Goal: Task Accomplishment & Management: Manage account settings

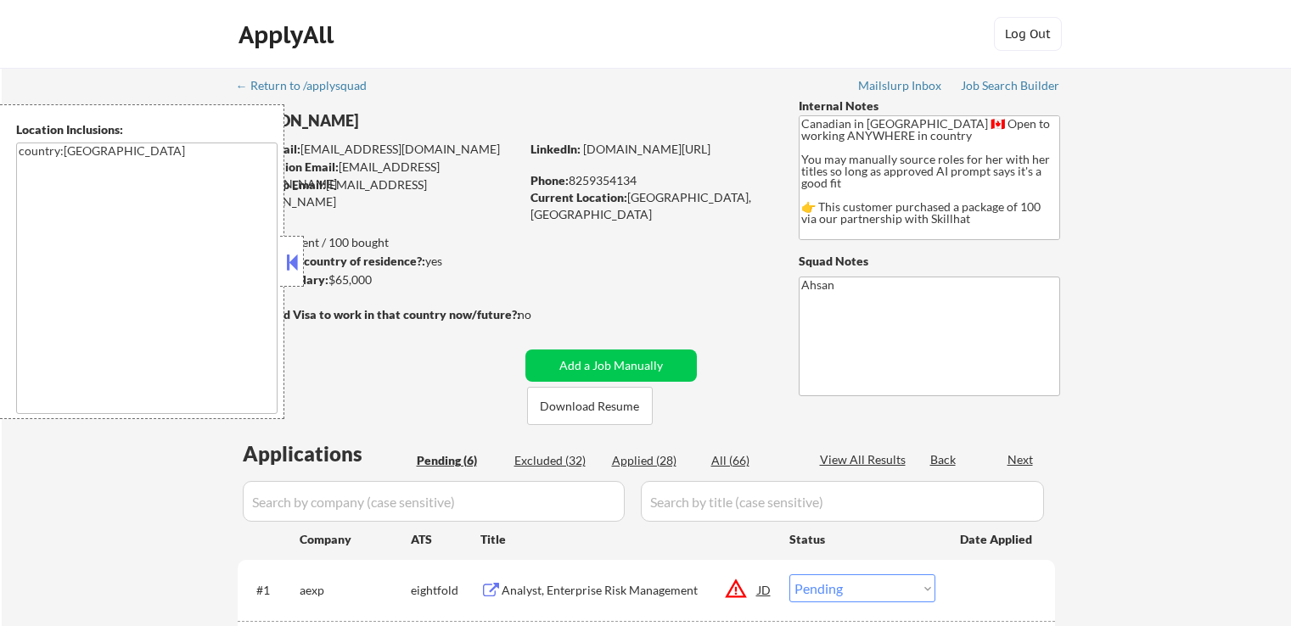
select select ""pending""
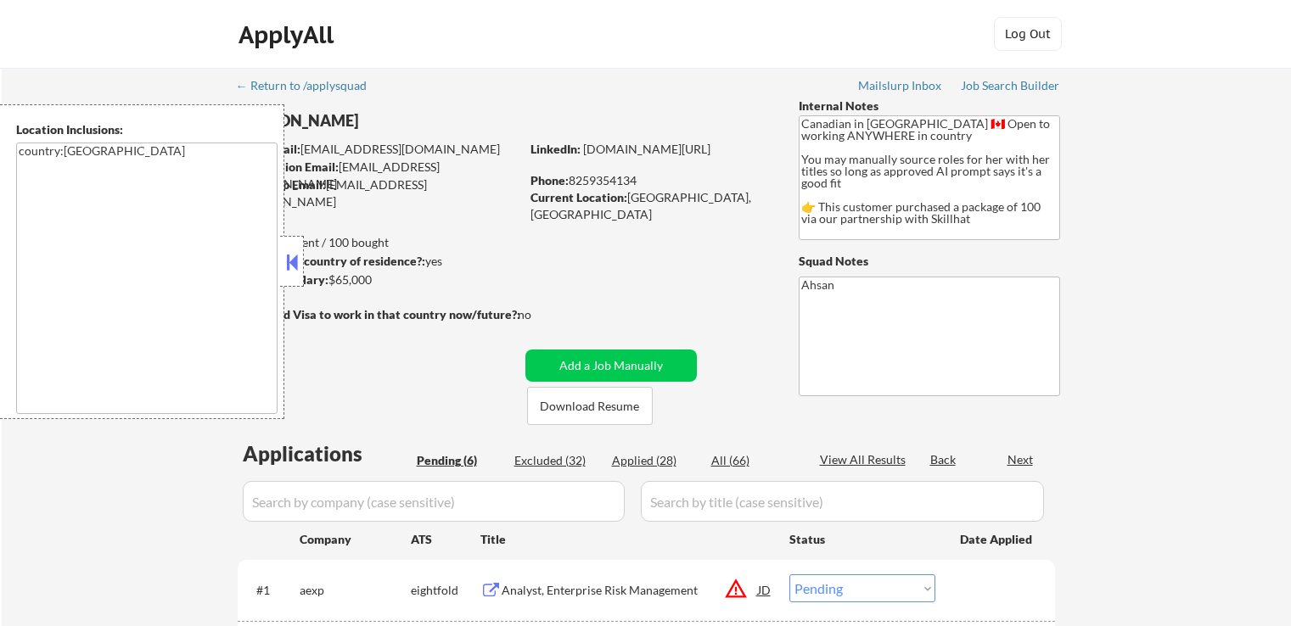
select select ""pending""
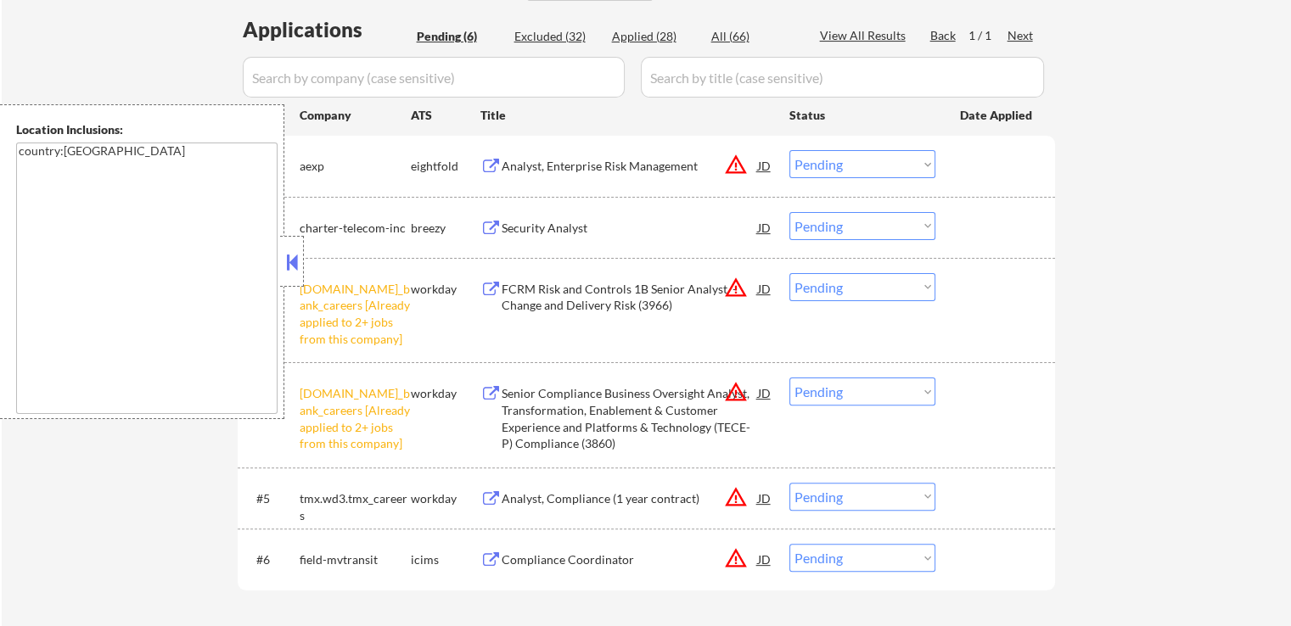
scroll to position [679, 0]
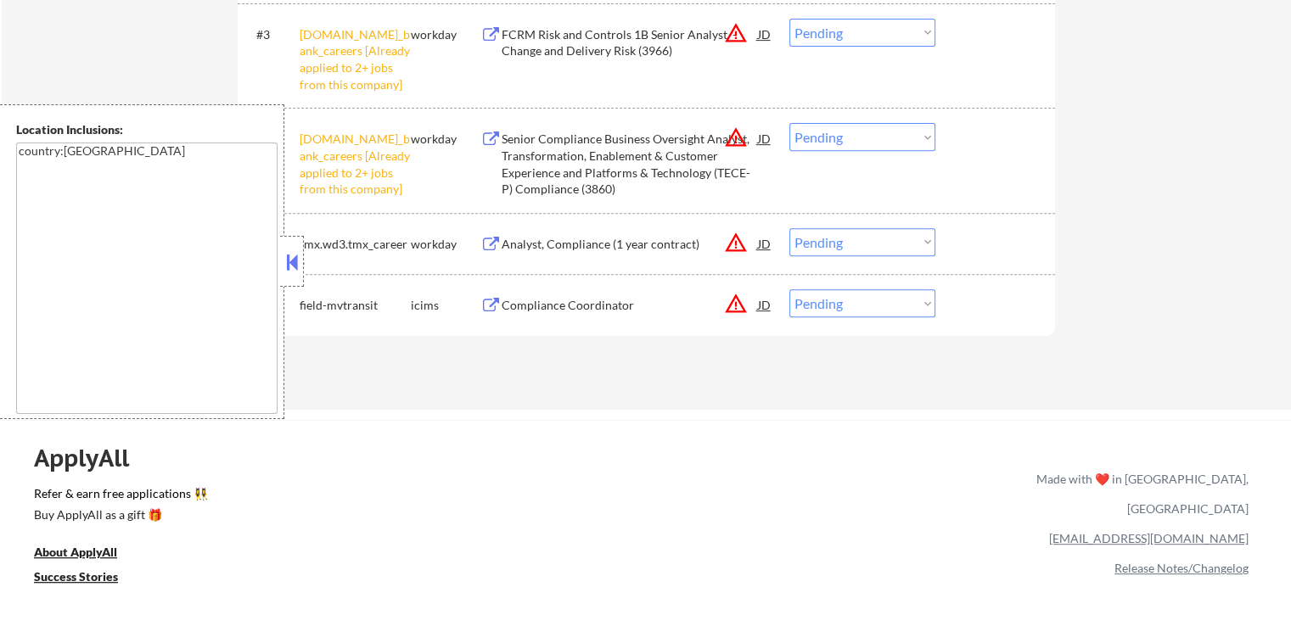
click at [850, 127] on select "Choose an option... Pending Applied Excluded (Questions) Excluded (Expired) Exc…" at bounding box center [862, 137] width 146 height 28
click at [789, 123] on select "Choose an option... Pending Applied Excluded (Questions) Excluded (Expired) Exc…" at bounding box center [862, 137] width 146 height 28
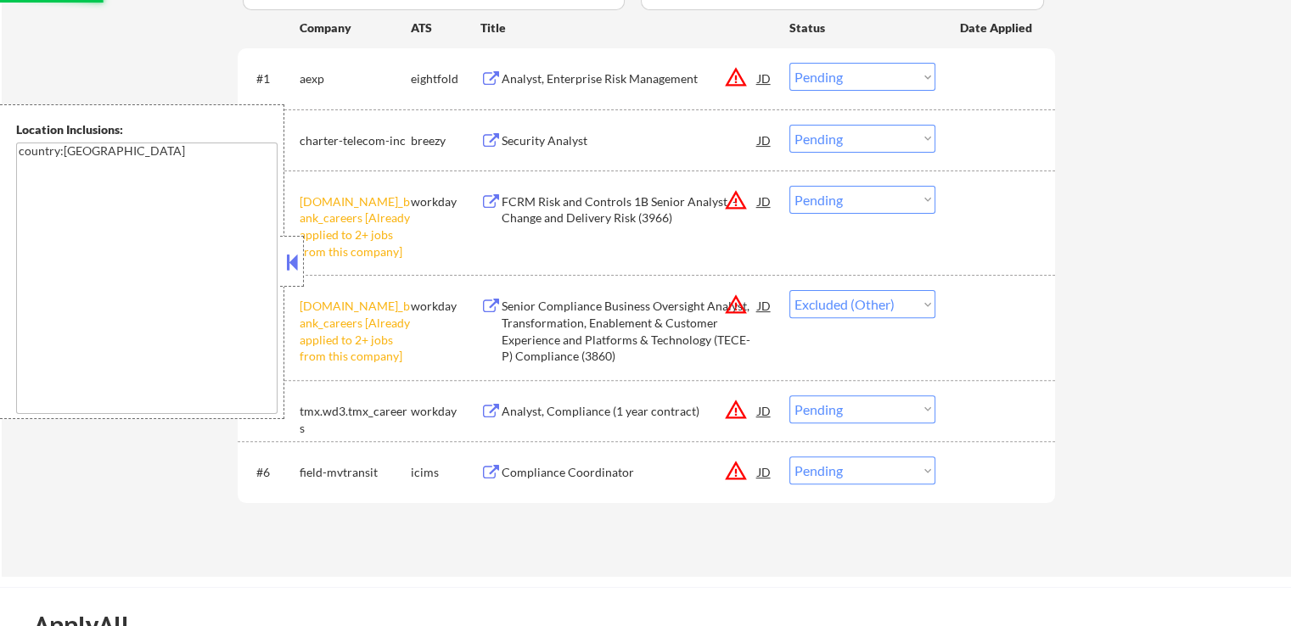
scroll to position [509, 0]
select select ""pending""
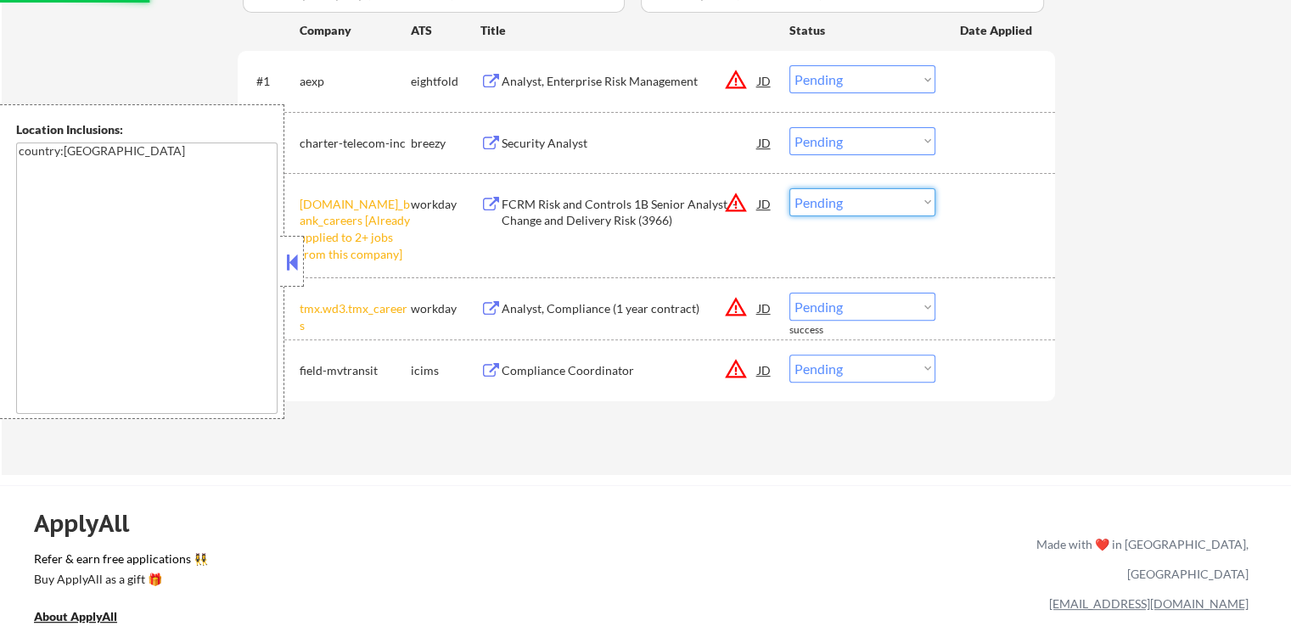
click at [868, 194] on select "Choose an option... Pending Applied Excluded (Questions) Excluded (Expired) Exc…" at bounding box center [862, 202] width 146 height 28
click at [789, 188] on select "Choose an option... Pending Applied Excluded (Questions) Excluded (Expired) Exc…" at bounding box center [862, 202] width 146 height 28
select select ""pending""
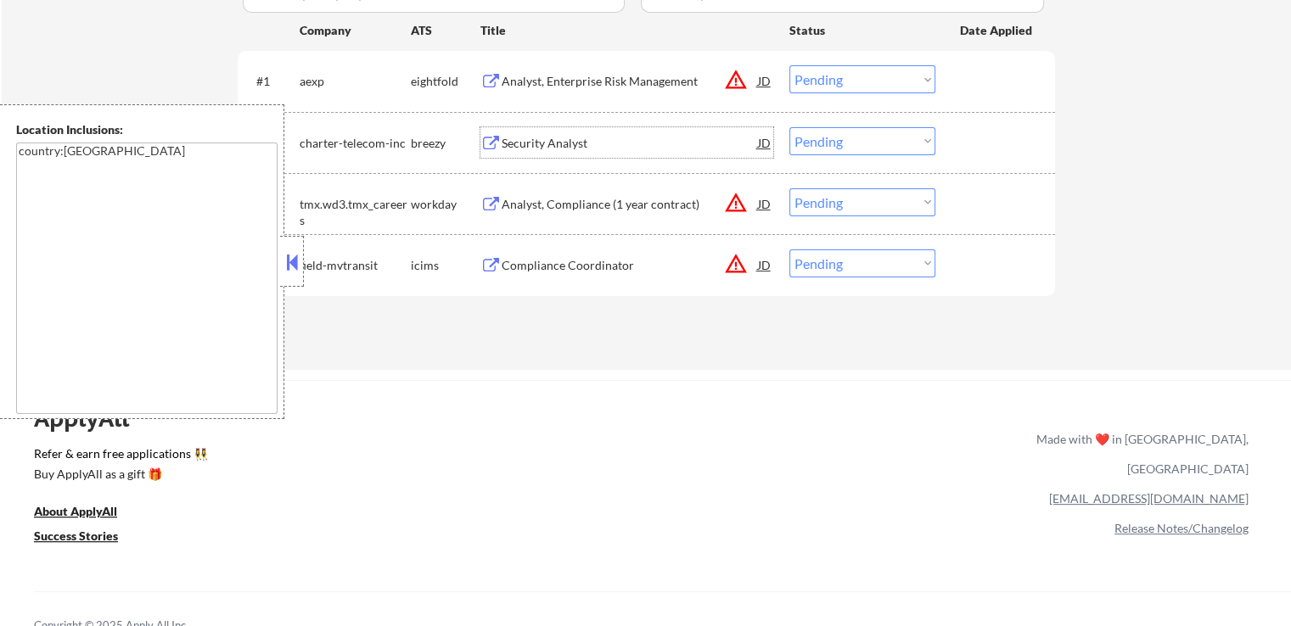
click at [509, 140] on div "Security Analyst" at bounding box center [630, 143] width 256 height 17
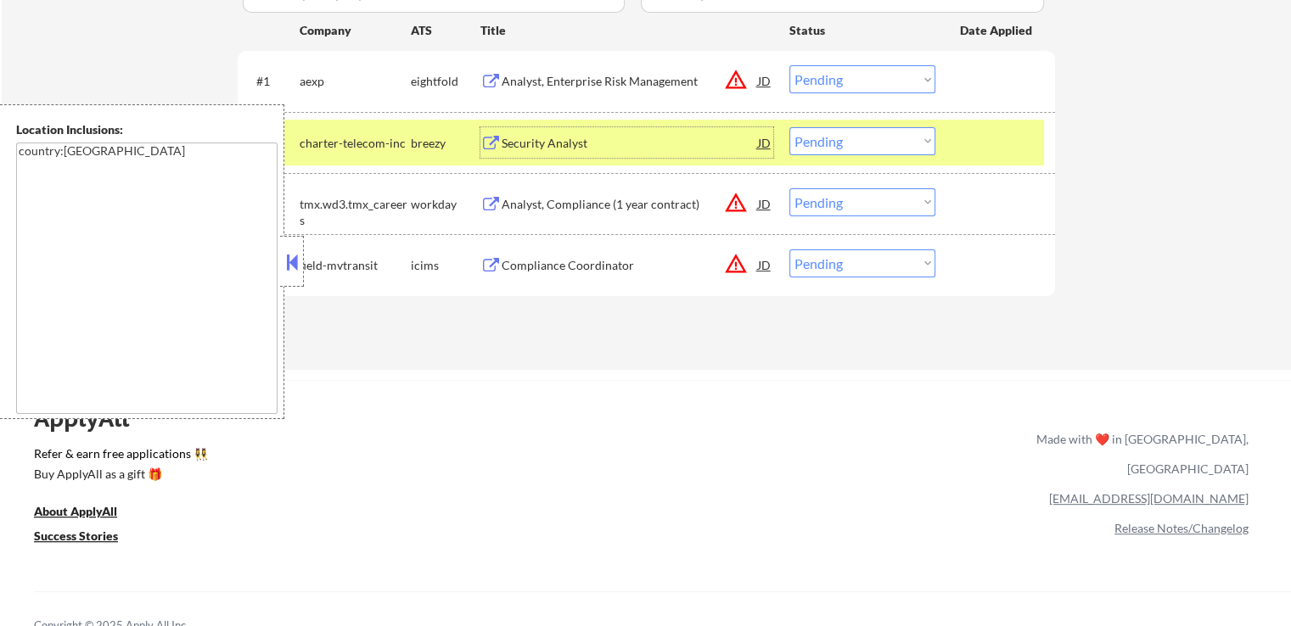
click at [883, 143] on select "Choose an option... Pending Applied Excluded (Questions) Excluded (Expired) Exc…" at bounding box center [862, 141] width 146 height 28
select select ""excluded""
click at [789, 127] on select "Choose an option... Pending Applied Excluded (Questions) Excluded (Expired) Exc…" at bounding box center [862, 141] width 146 height 28
click at [862, 262] on select "Choose an option... Pending Applied Excluded (Questions) Excluded (Expired) Exc…" at bounding box center [862, 264] width 146 height 28
select select ""excluded__location_""
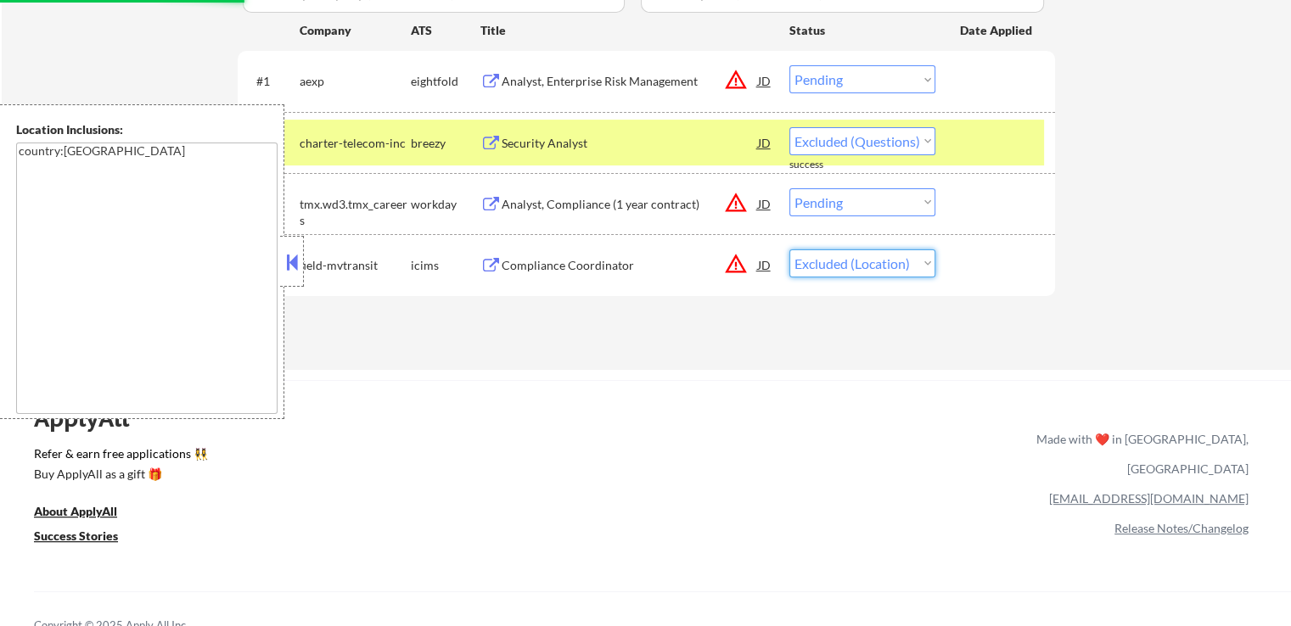
click at [789, 250] on select "Choose an option... Pending Applied Excluded (Questions) Excluded (Expired) Exc…" at bounding box center [862, 264] width 146 height 28
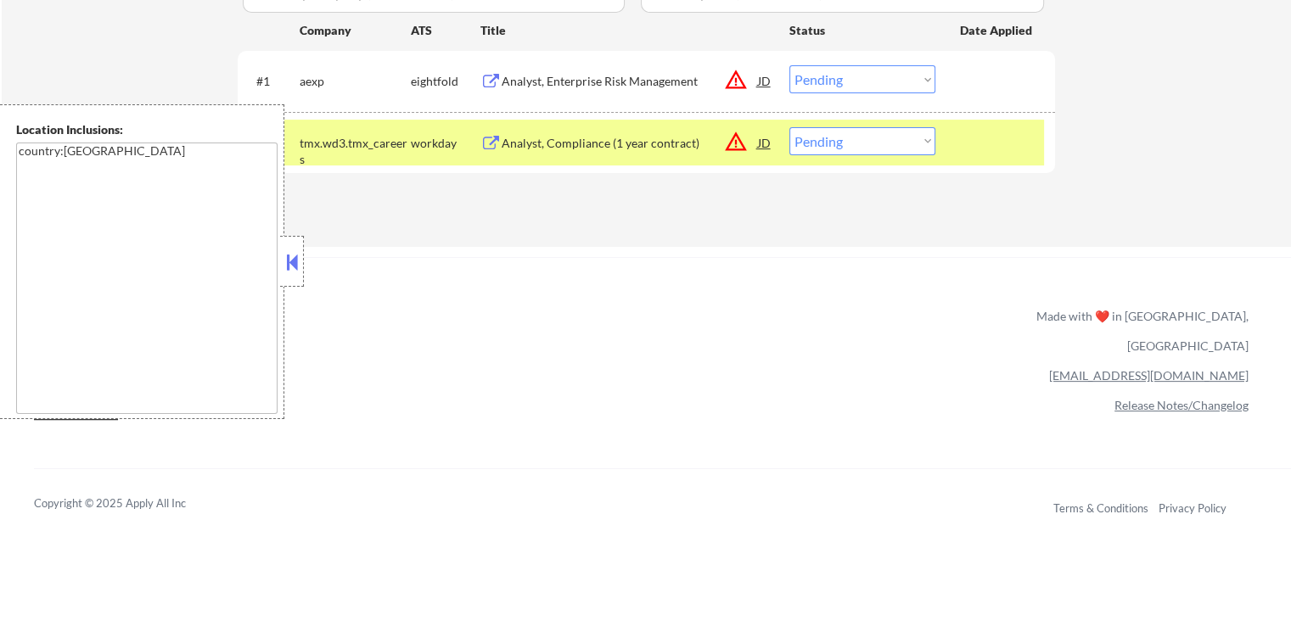
click at [525, 76] on div "Analyst, Enterprise Risk Management" at bounding box center [630, 81] width 256 height 17
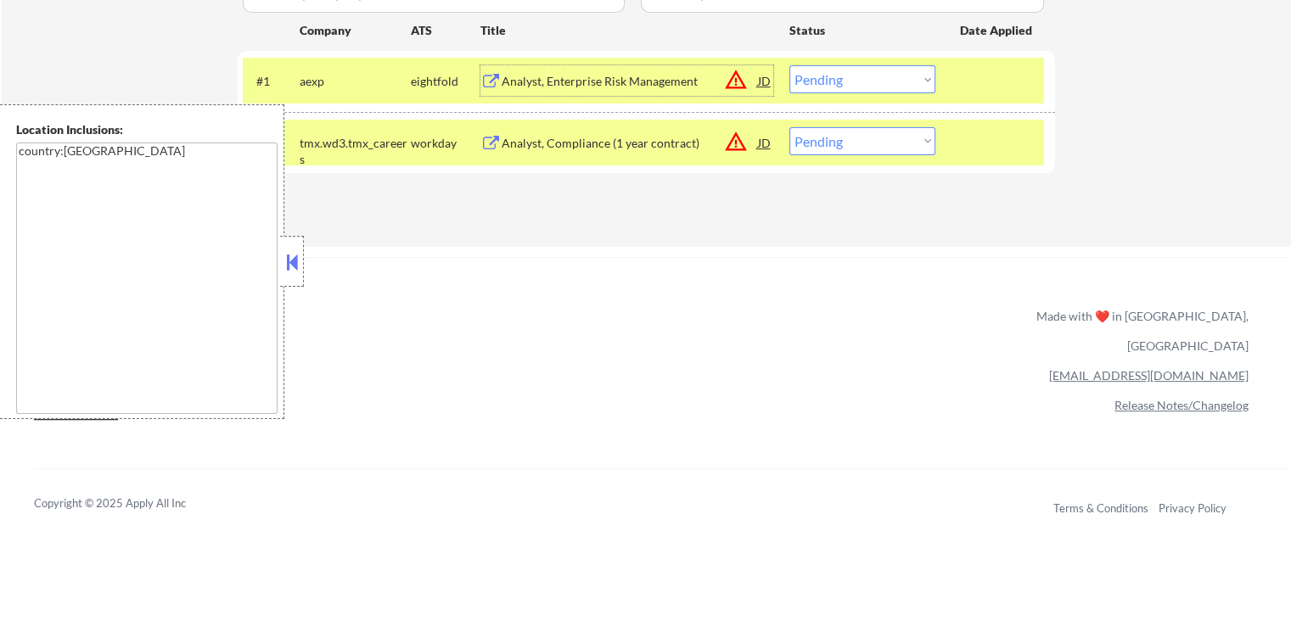
click at [608, 147] on div "Analyst, Compliance (1 year contract)" at bounding box center [630, 143] width 256 height 17
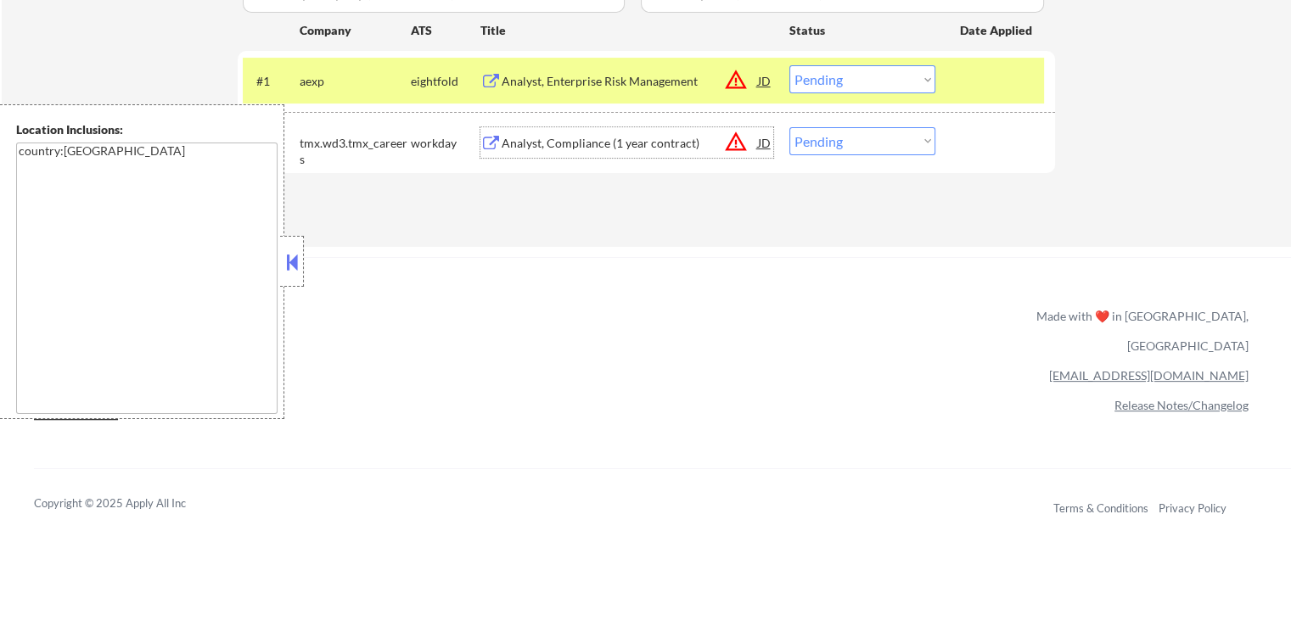
click at [291, 267] on button at bounding box center [292, 262] width 19 height 25
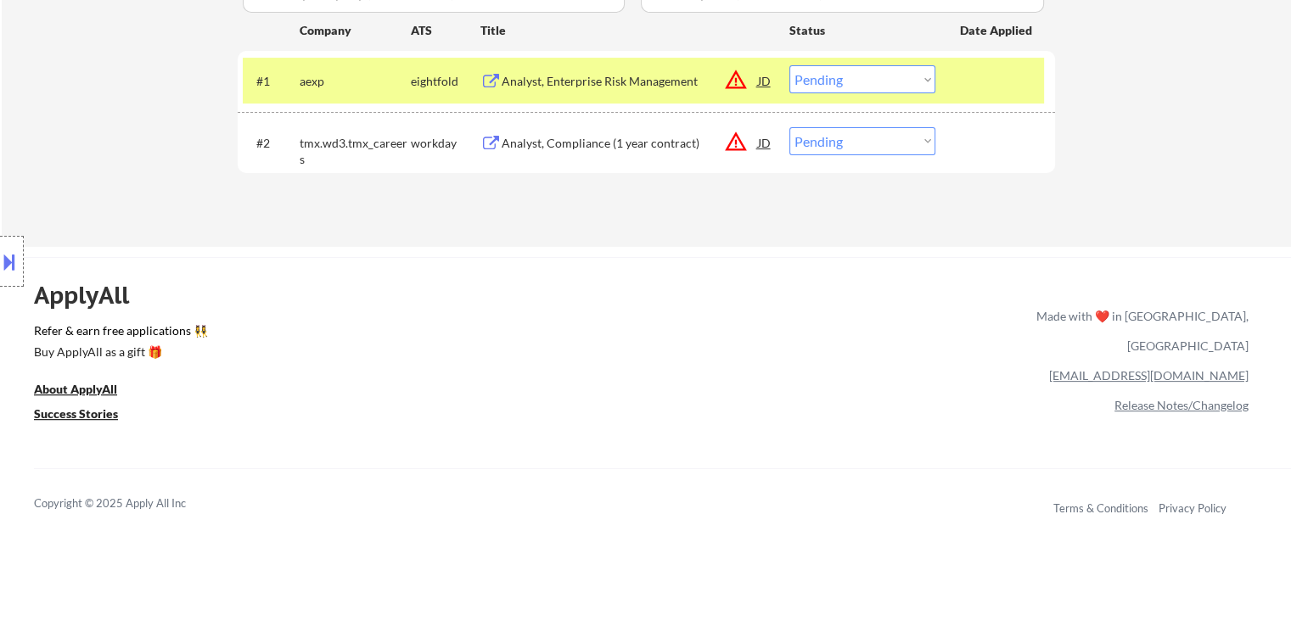
click at [581, 136] on div "Analyst, Compliance (1 year contract)" at bounding box center [630, 143] width 256 height 17
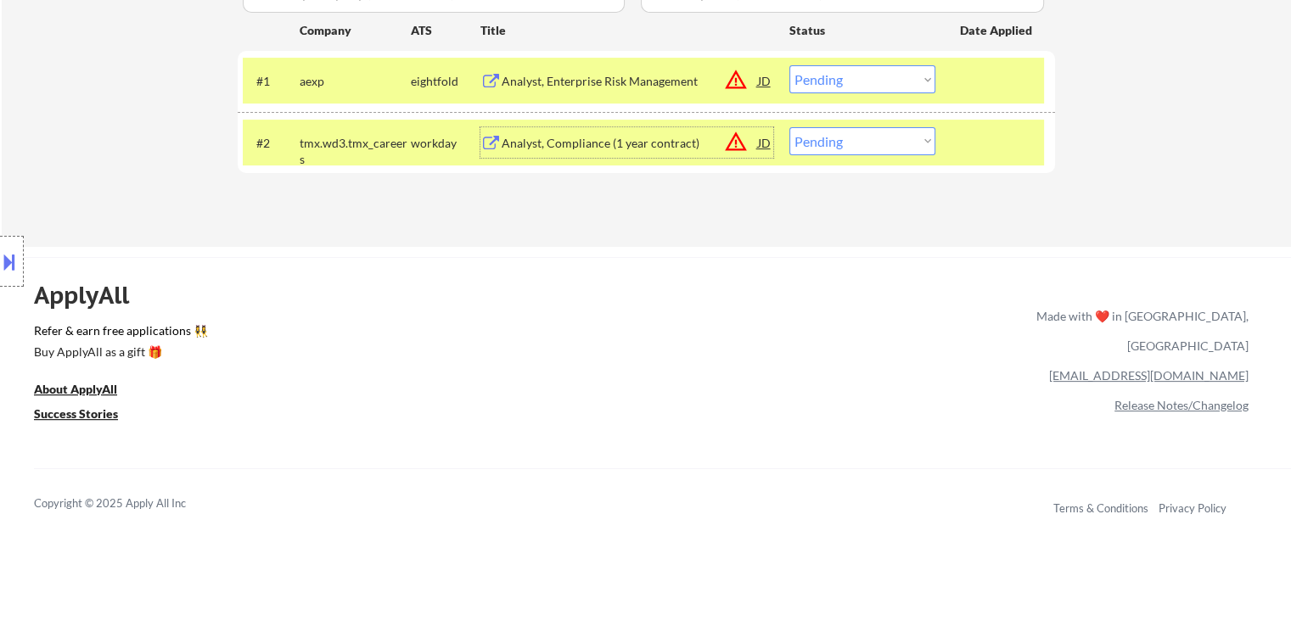
click at [842, 149] on select "Choose an option... Pending Applied Excluded (Questions) Excluded (Expired) Exc…" at bounding box center [862, 141] width 146 height 28
select select ""applied""
click at [789, 127] on select "Choose an option... Pending Applied Excluded (Questions) Excluded (Expired) Exc…" at bounding box center [862, 141] width 146 height 28
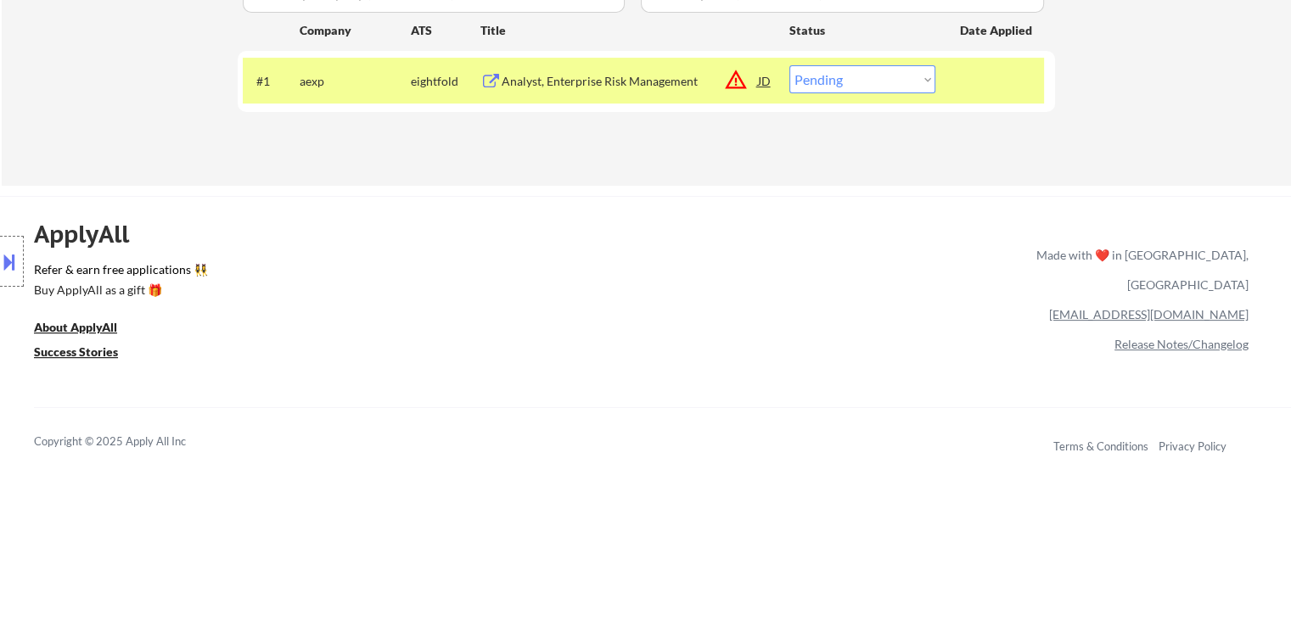
click at [835, 86] on select "Choose an option... Pending Applied Excluded (Questions) Excluded (Expired) Exc…" at bounding box center [862, 79] width 146 height 28
click at [789, 65] on select "Choose an option... Pending Applied Excluded (Questions) Excluded (Expired) Exc…" at bounding box center [862, 79] width 146 height 28
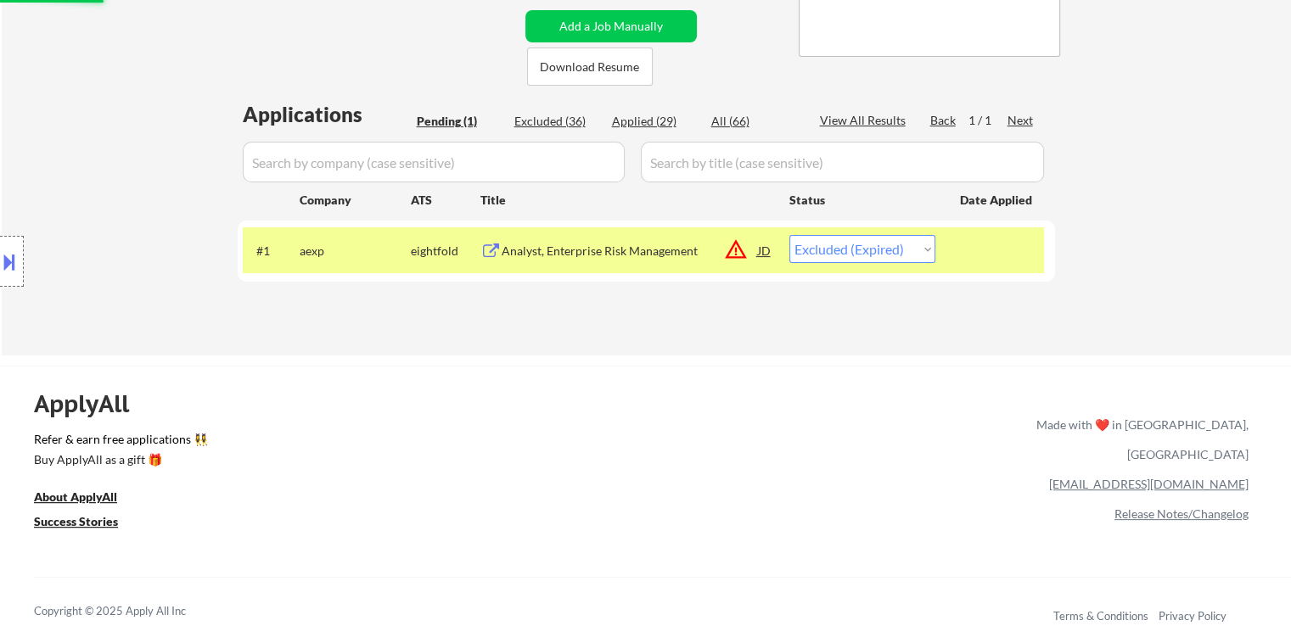
scroll to position [340, 0]
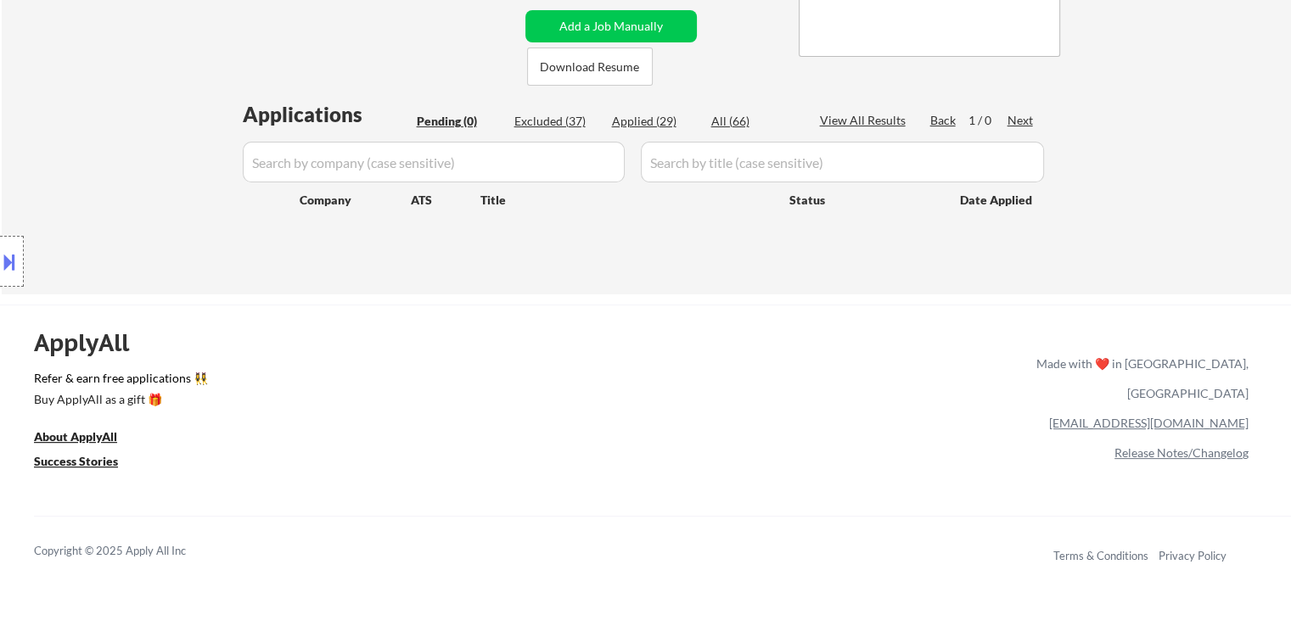
select select ""pending""
